Goal: Find specific page/section: Find specific page/section

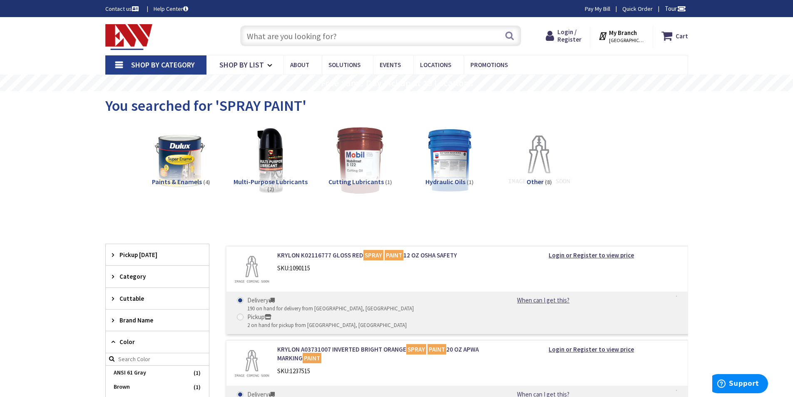
paste input "FP-301-1/4-48-BLACK"
click at [273, 35] on input "FP-301-1/4-48-BLACK" at bounding box center [380, 35] width 281 height 21
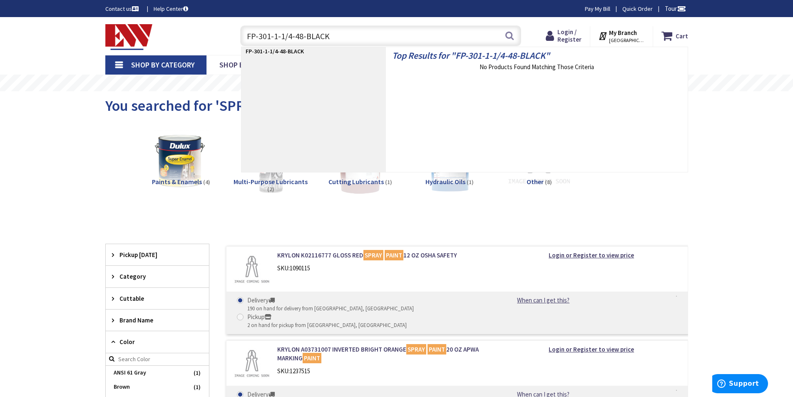
drag, startPoint x: 331, startPoint y: 37, endPoint x: 248, endPoint y: 34, distance: 83.3
click at [248, 34] on input "FP-301-1-1/4-48-BLACK" at bounding box center [380, 35] width 281 height 21
paste input ".25-Black-100'"
type input "FP-301-1.25-Black-100'"
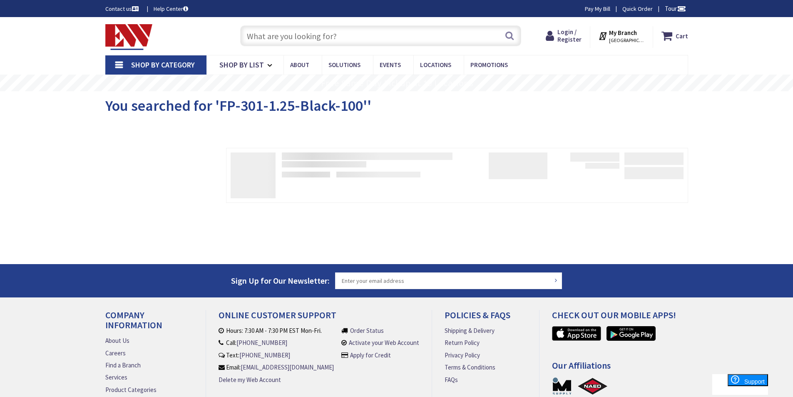
type input "[PERSON_NAME][GEOGRAPHIC_DATA], [PERSON_NAME][GEOGRAPHIC_DATA], [GEOGRAPHIC_DAT…"
